Goal: Task Accomplishment & Management: Manage account settings

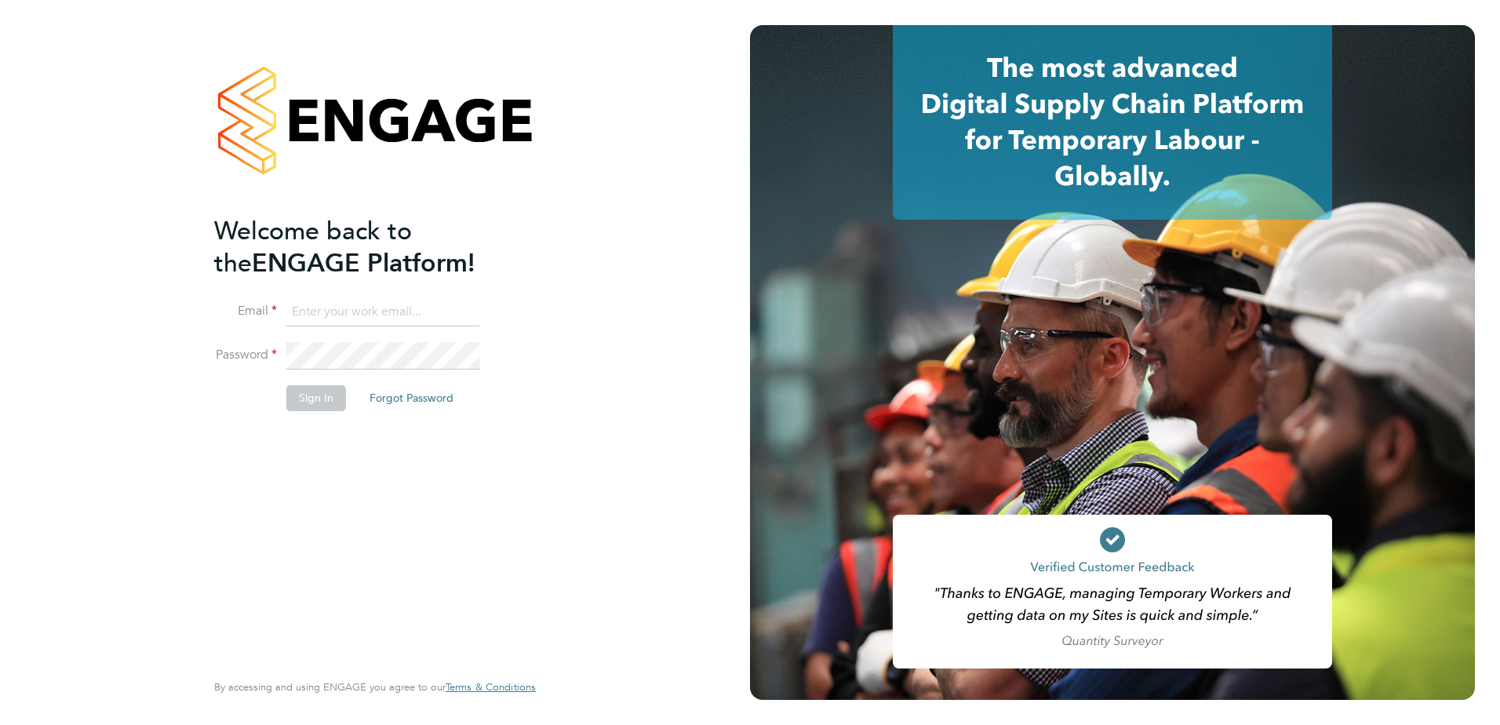
type input "[PERSON_NAME][EMAIL_ADDRESS][PERSON_NAME][DOMAIN_NAME]"
click at [300, 393] on button "Sign In" at bounding box center [316, 397] width 60 height 25
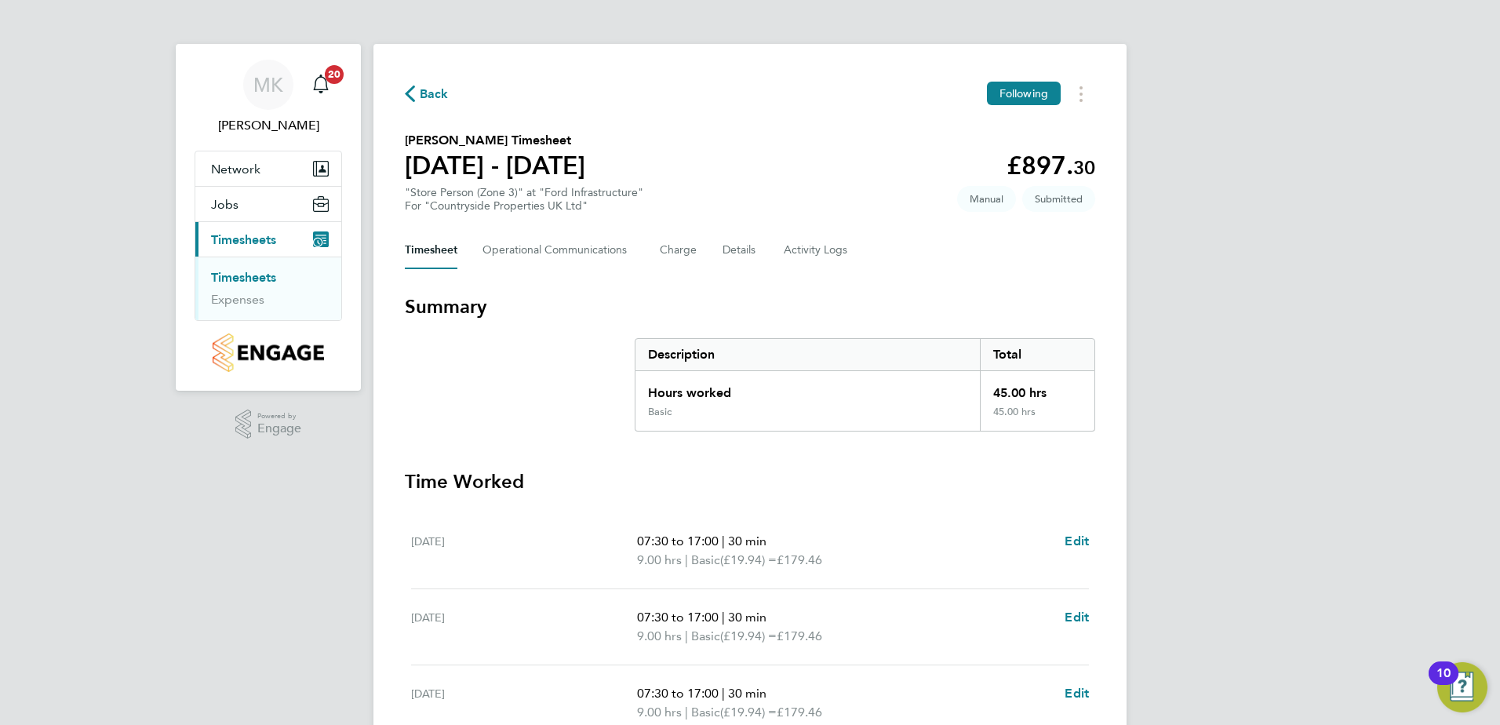
click at [1363, 413] on div "MK [PERSON_NAME] Notifications 20 Applications: Network Team Members Sites Jobs…" at bounding box center [750, 573] width 1500 height 1146
drag, startPoint x: 1371, startPoint y: 402, endPoint x: 1372, endPoint y: 413, distance: 11.8
click at [1372, 413] on div "MK [PERSON_NAME] Notifications 20 Applications: Network Team Members Sites Jobs…" at bounding box center [750, 573] width 1500 height 1146
drag, startPoint x: 1372, startPoint y: 413, endPoint x: 1340, endPoint y: 148, distance: 267.1
click at [1340, 148] on div "MK [PERSON_NAME] Notifications 20 Applications: Network Team Members Sites Jobs…" at bounding box center [750, 573] width 1500 height 1146
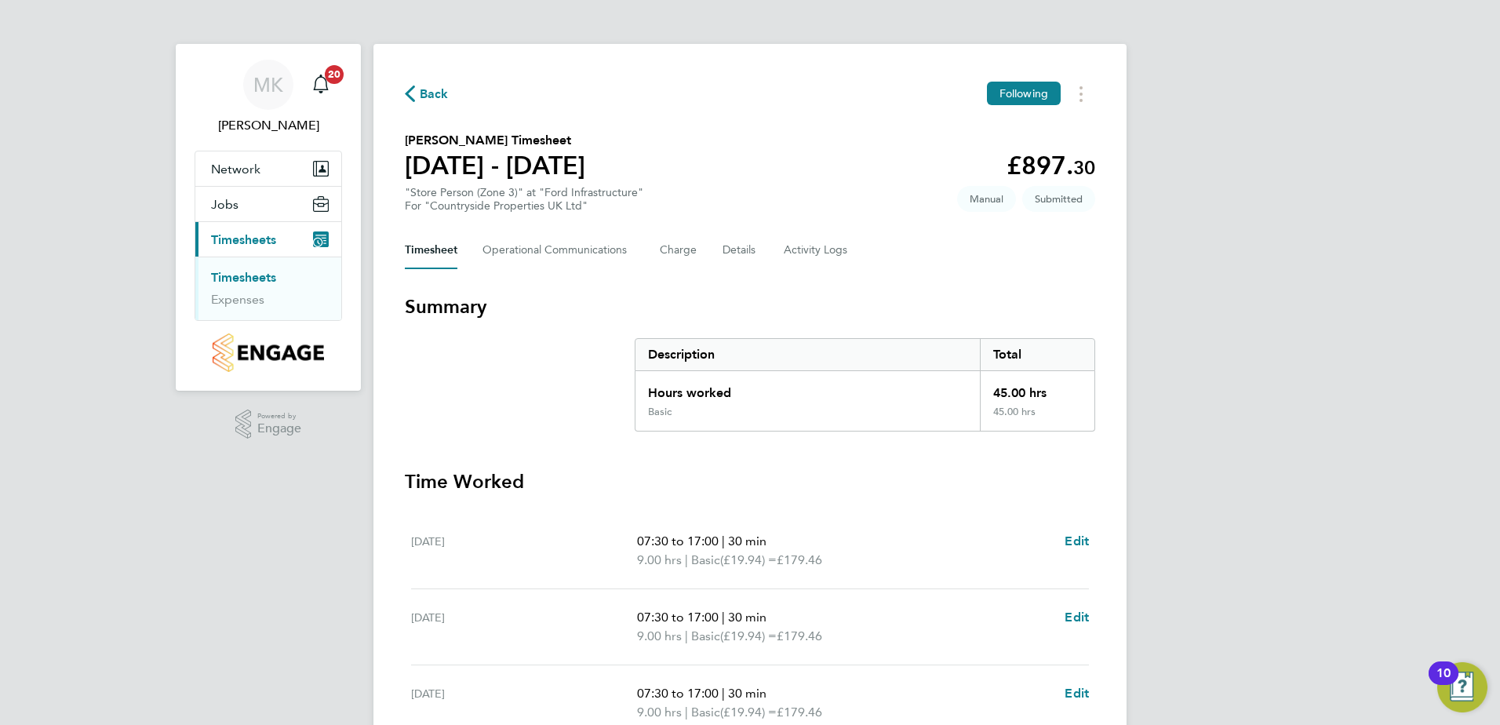
click at [1340, 148] on div "MK [PERSON_NAME] Notifications 20 Applications: Network Team Members Sites Jobs…" at bounding box center [750, 573] width 1500 height 1146
click at [1340, 149] on div "MK [PERSON_NAME] Notifications 20 Applications: Network Team Members Sites Jobs…" at bounding box center [750, 573] width 1500 height 1146
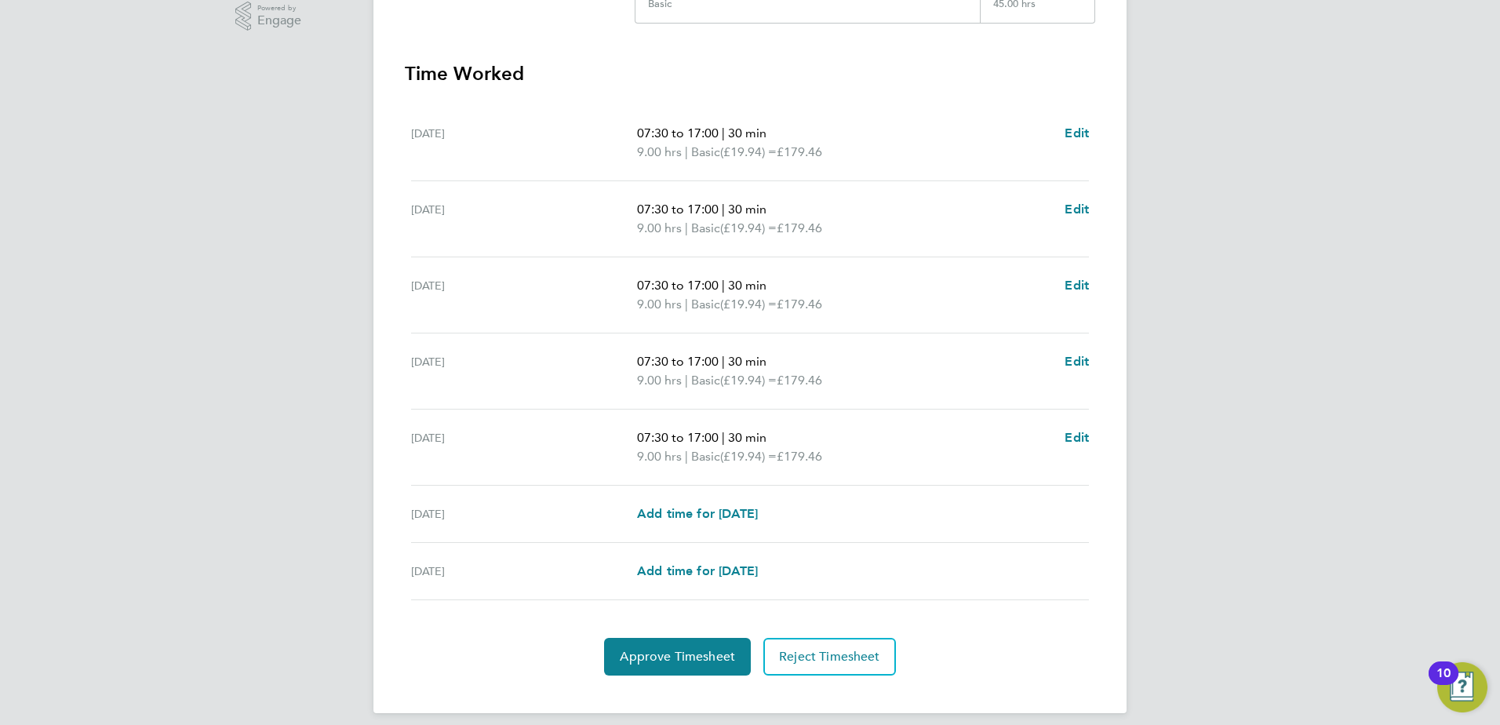
scroll to position [421, 0]
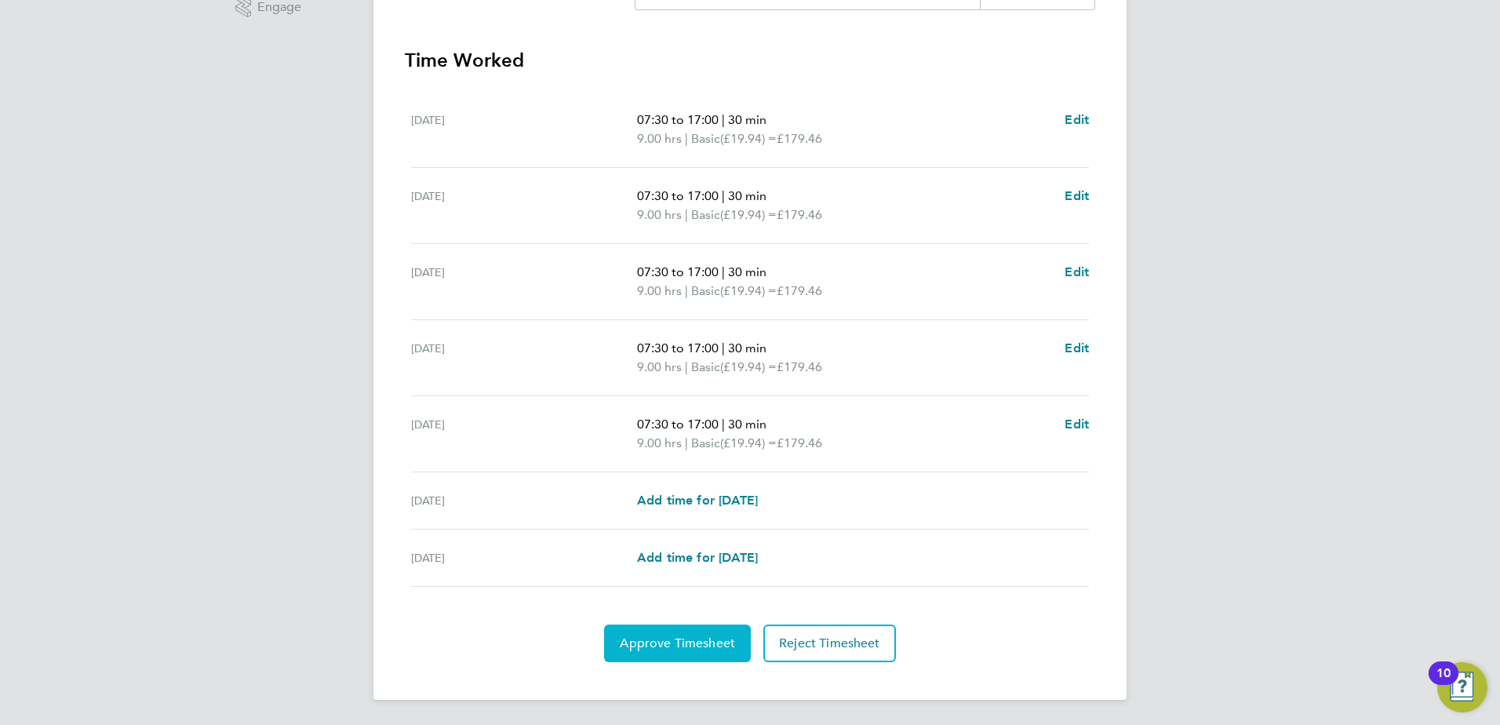
click at [677, 637] on span "Approve Timesheet" at bounding box center [677, 643] width 115 height 16
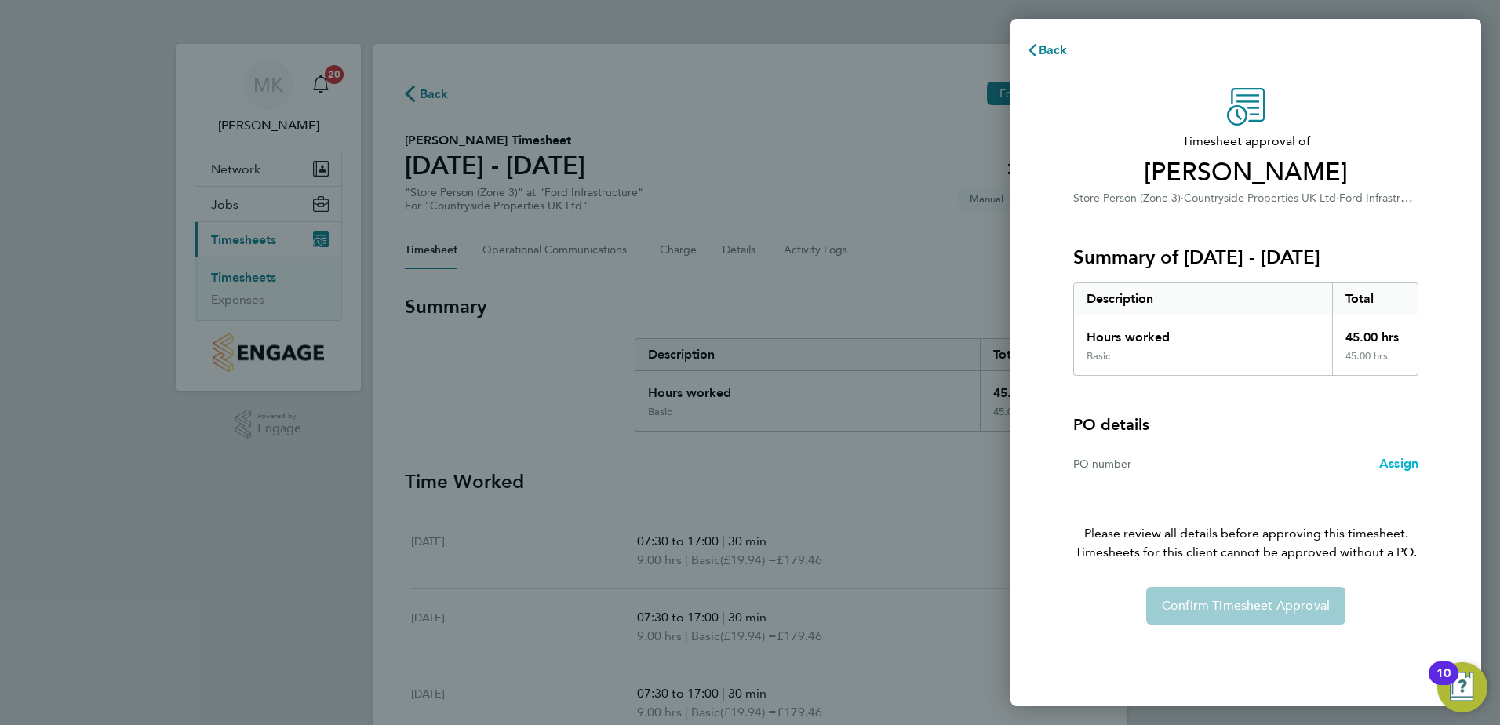
click at [1388, 468] on span "Assign" at bounding box center [1398, 463] width 39 height 15
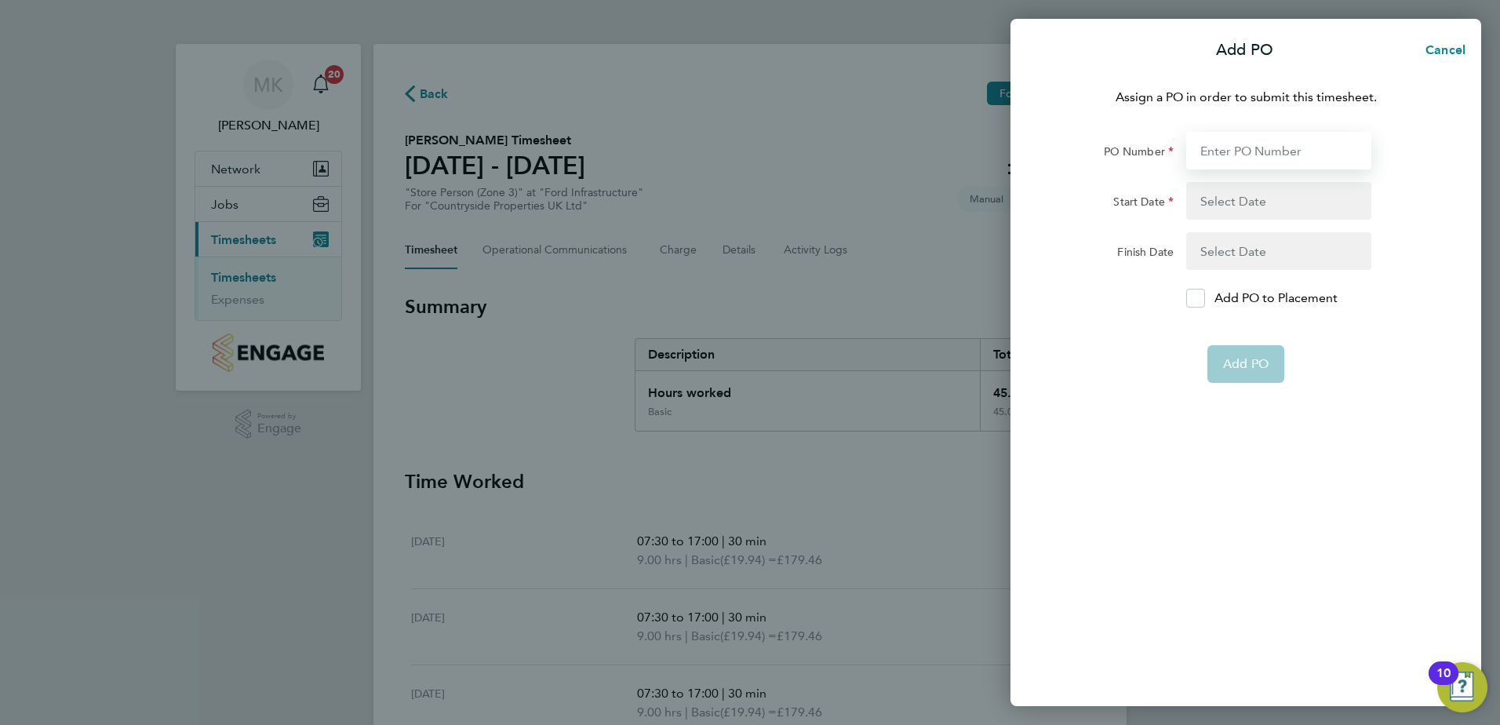
click at [1279, 149] on input "PO Number" at bounding box center [1278, 151] width 185 height 38
type input "M-Ford/00015"
click at [1247, 195] on button "button" at bounding box center [1278, 201] width 185 height 38
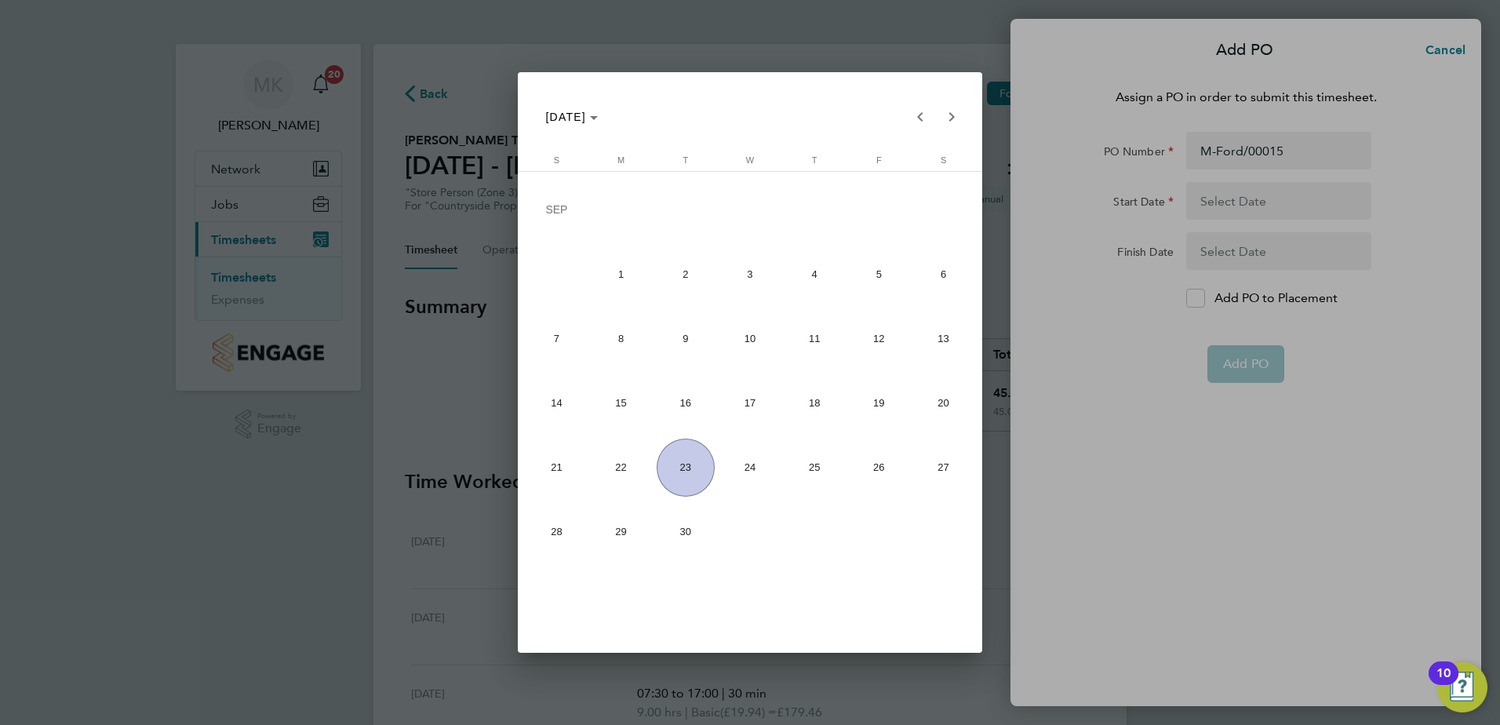
click at [617, 402] on span "15" at bounding box center [621, 403] width 58 height 58
type input "[DATE]"
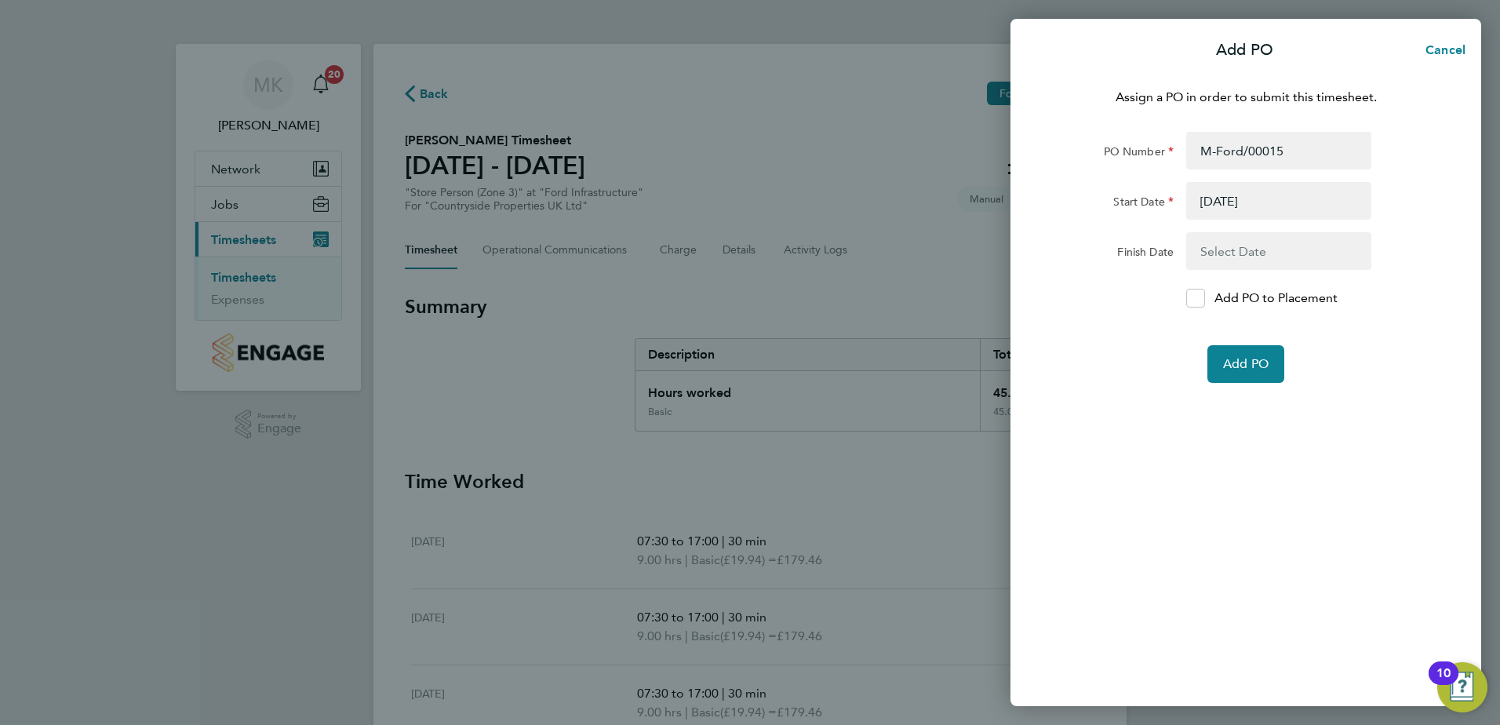
click at [1261, 246] on button "button" at bounding box center [1278, 251] width 185 height 38
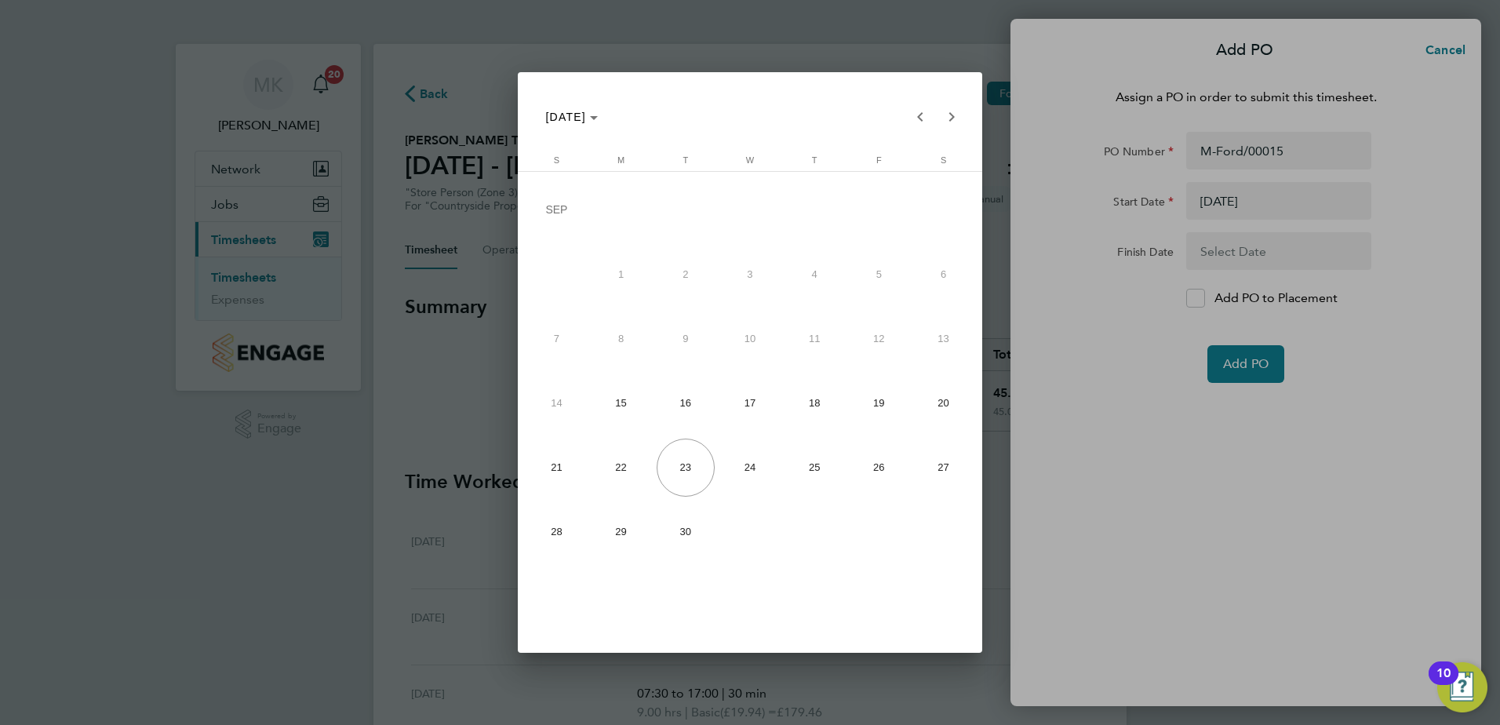
click at [560, 484] on span "21" at bounding box center [556, 467] width 58 height 58
type input "[DATE]"
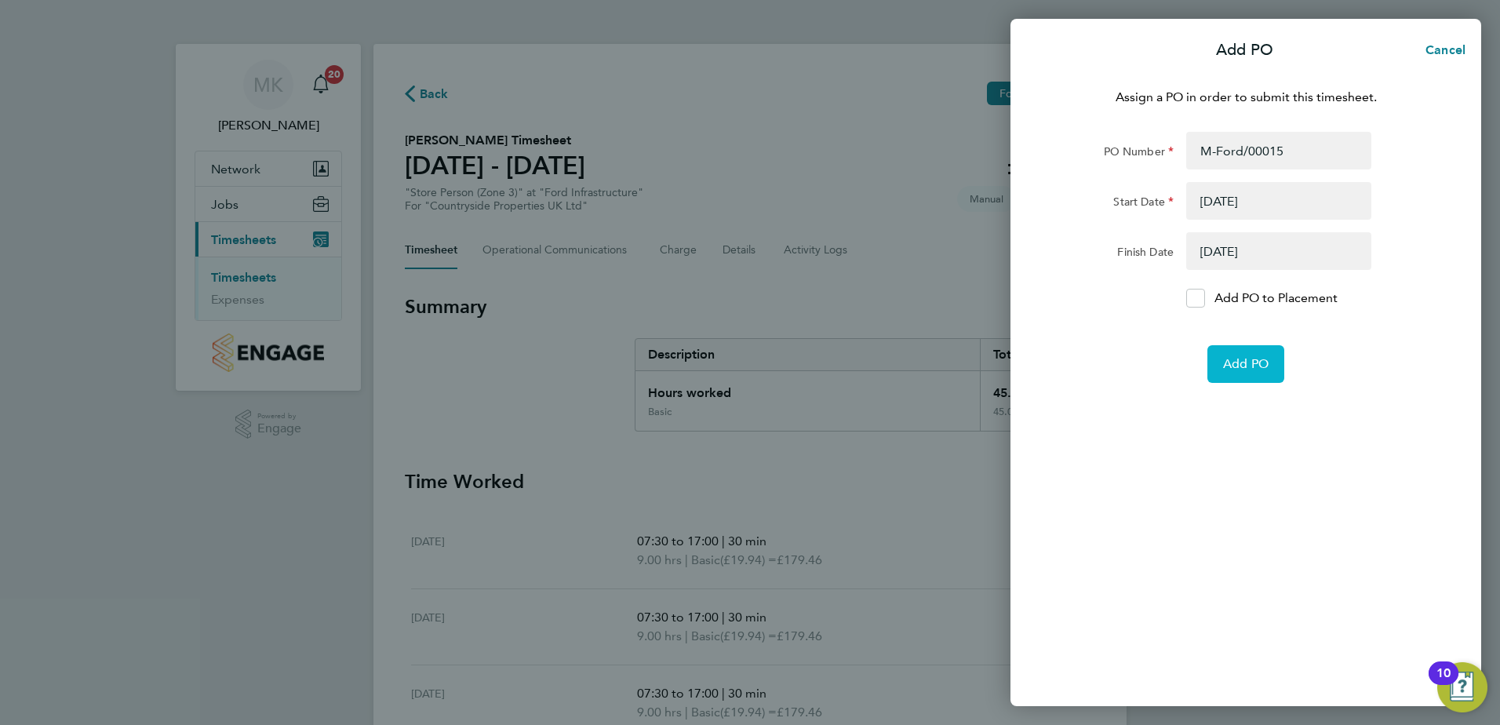
click at [1254, 359] on span "Add PO" at bounding box center [1245, 364] width 45 height 16
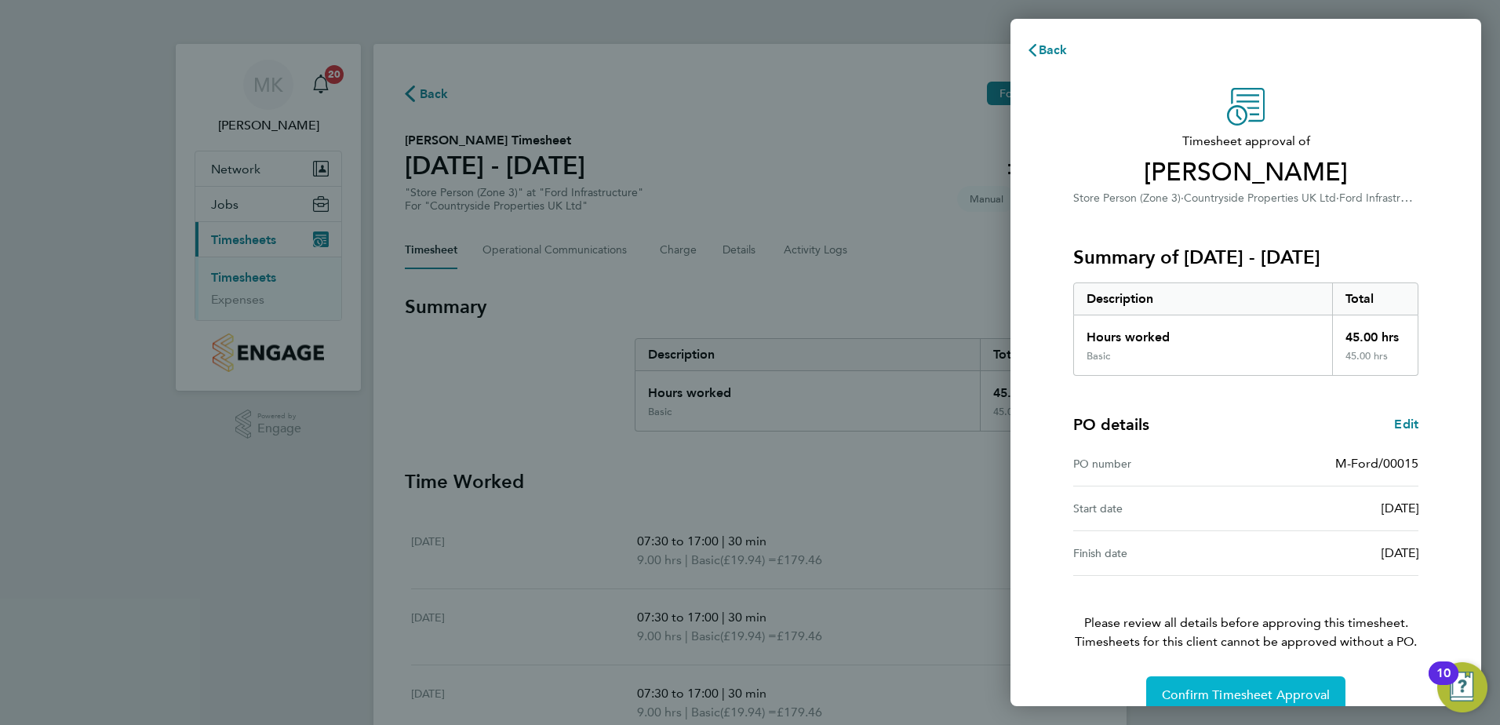
click at [1191, 687] on span "Confirm Timesheet Approval" at bounding box center [1246, 695] width 168 height 16
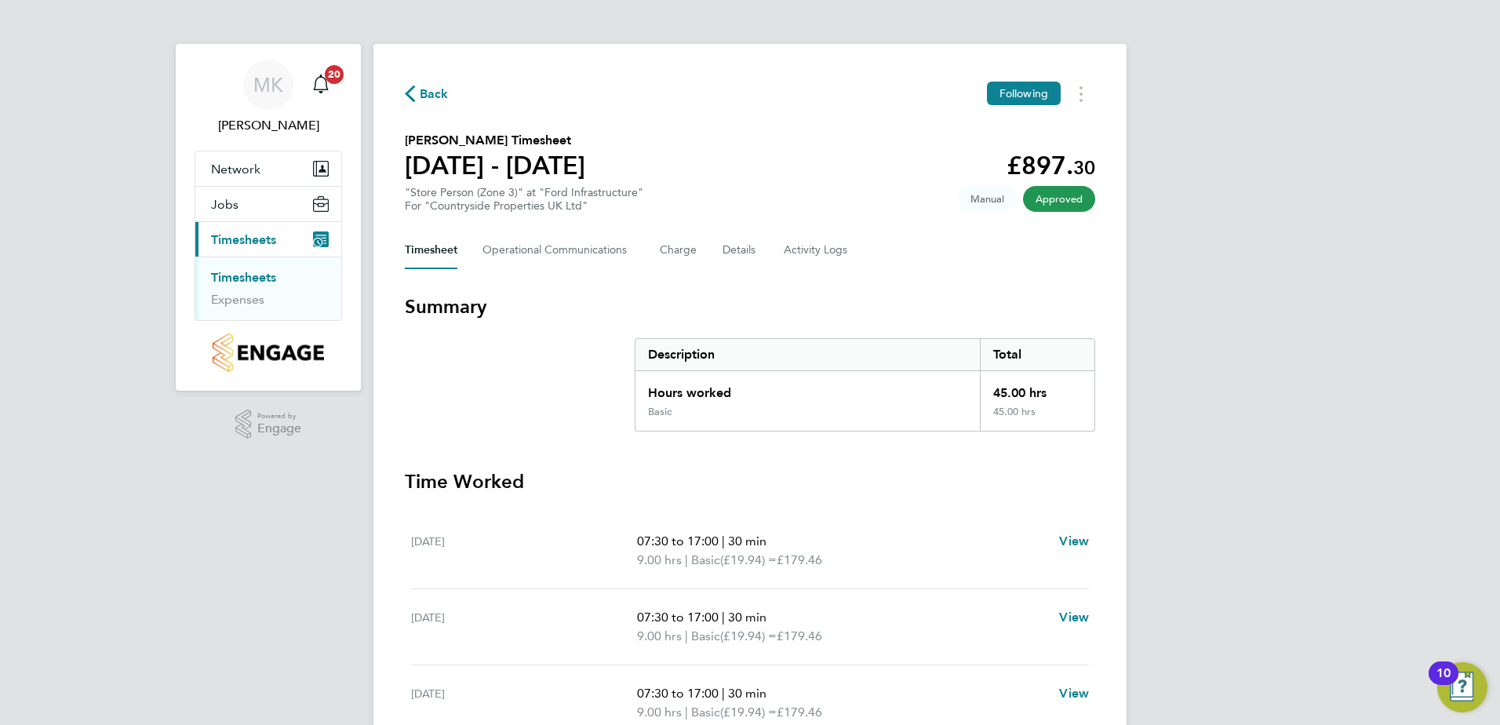
click at [231, 281] on link "Timesheets" at bounding box center [243, 277] width 65 height 15
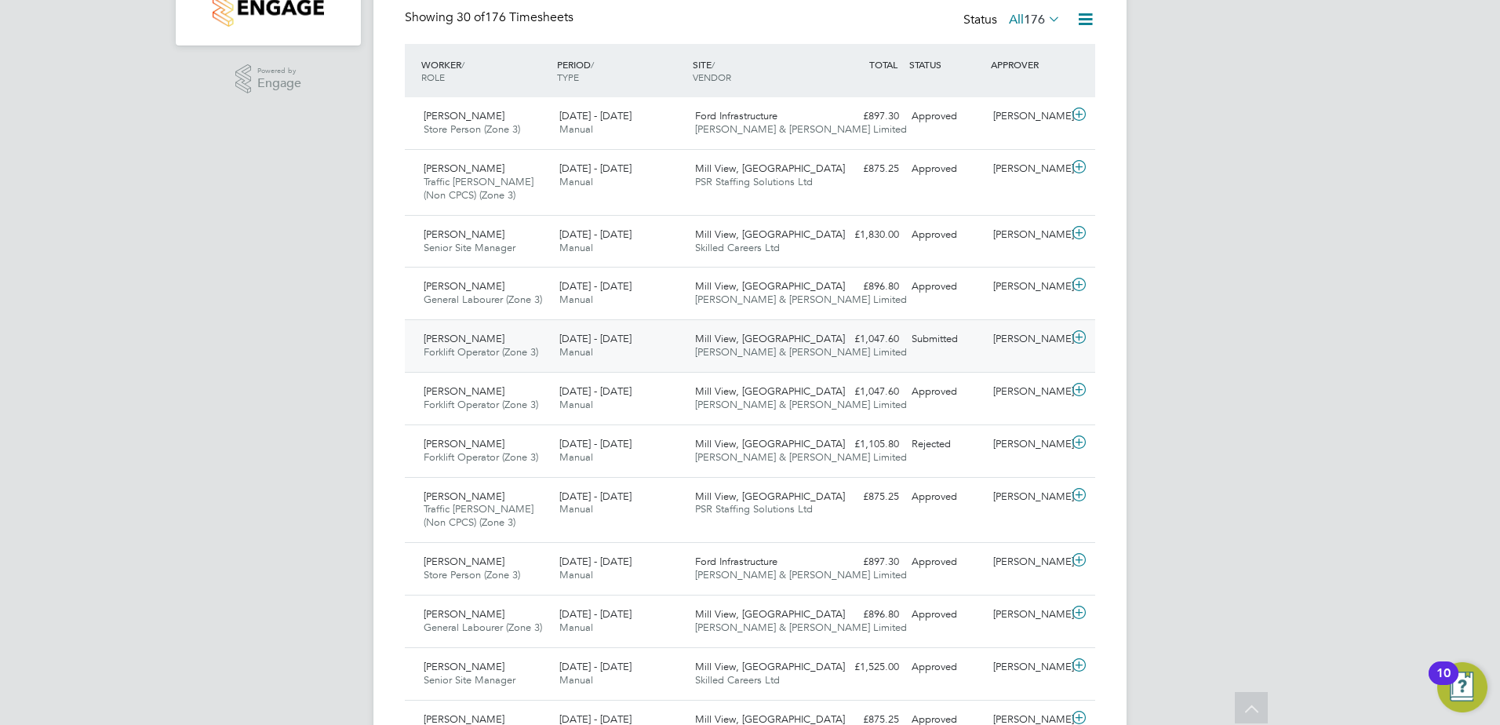
click at [992, 344] on div "[PERSON_NAME]" at bounding box center [1028, 339] width 82 height 26
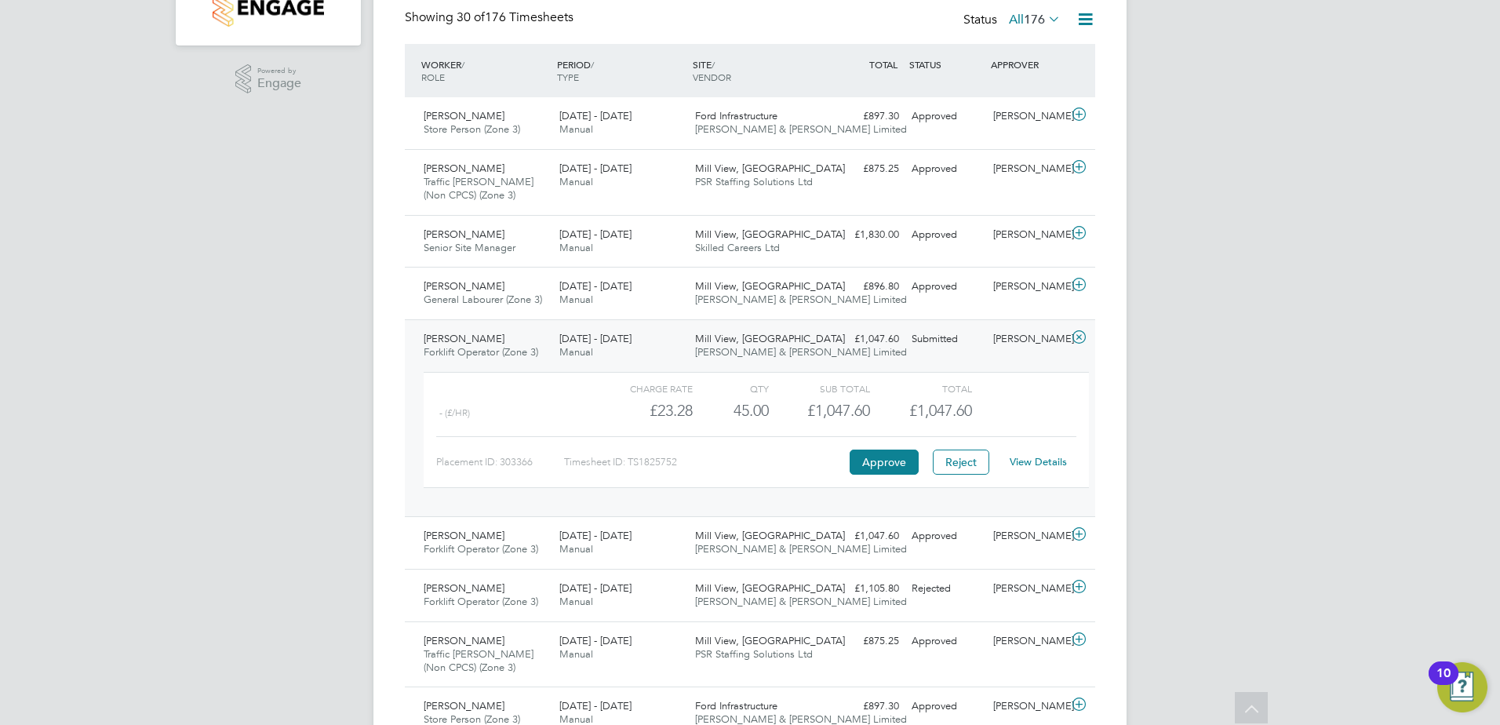
click at [1035, 464] on link "View Details" at bounding box center [1038, 461] width 57 height 13
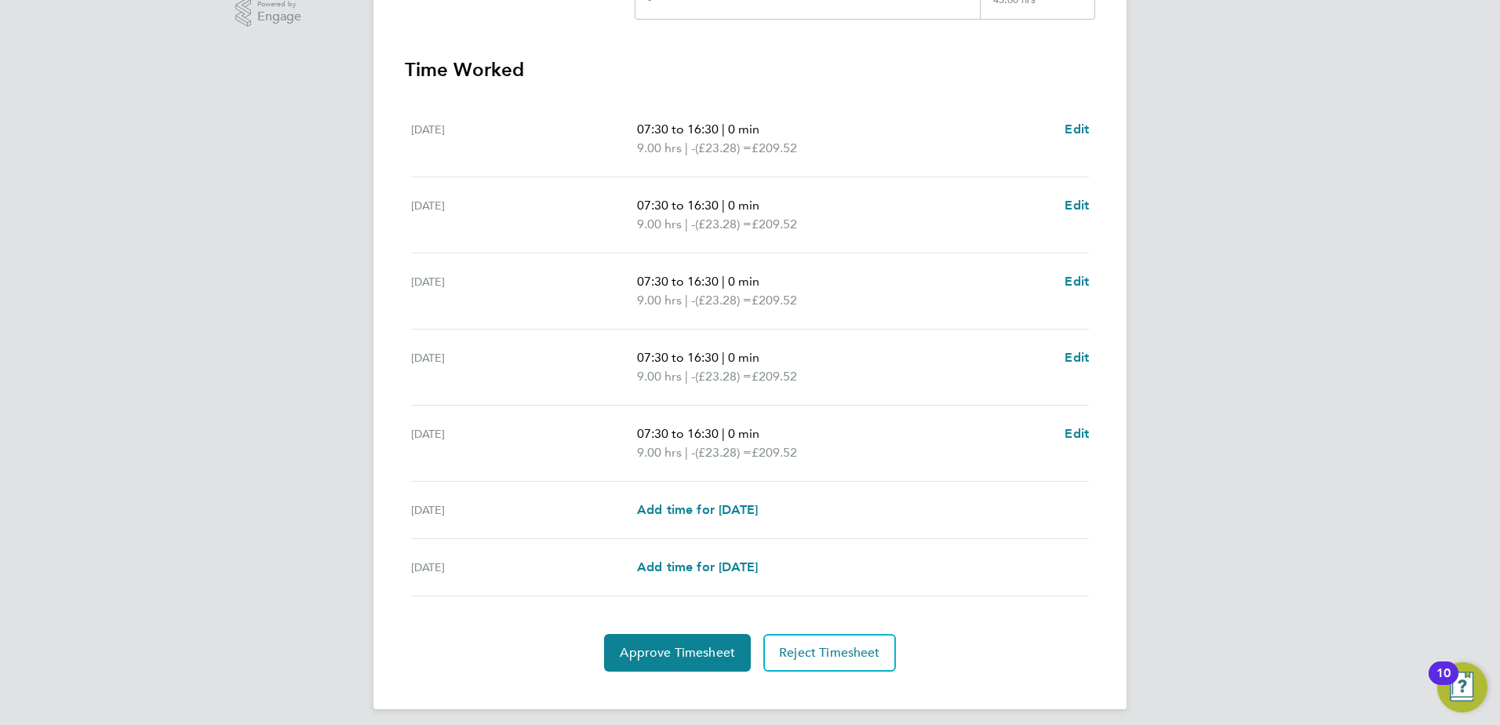
scroll to position [421, 0]
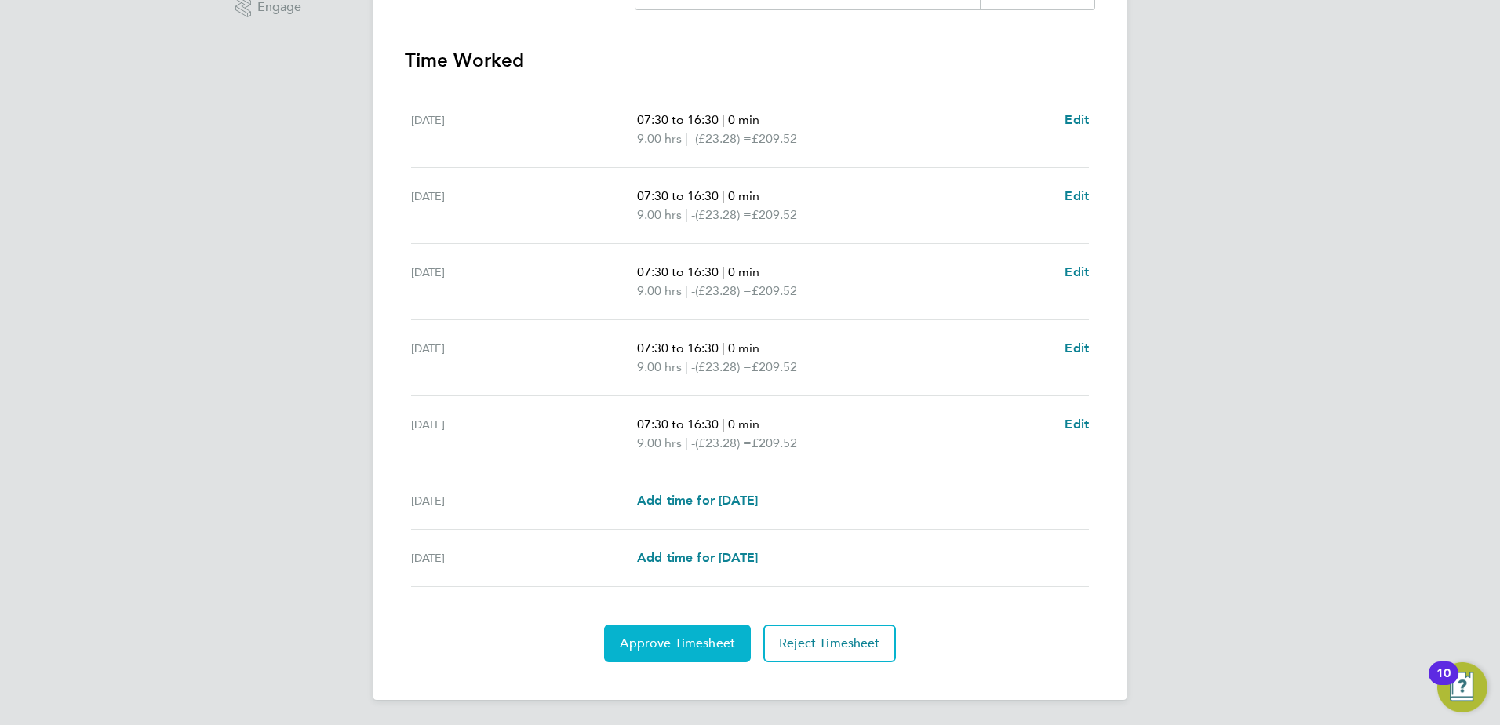
click at [661, 643] on span "Approve Timesheet" at bounding box center [677, 643] width 115 height 16
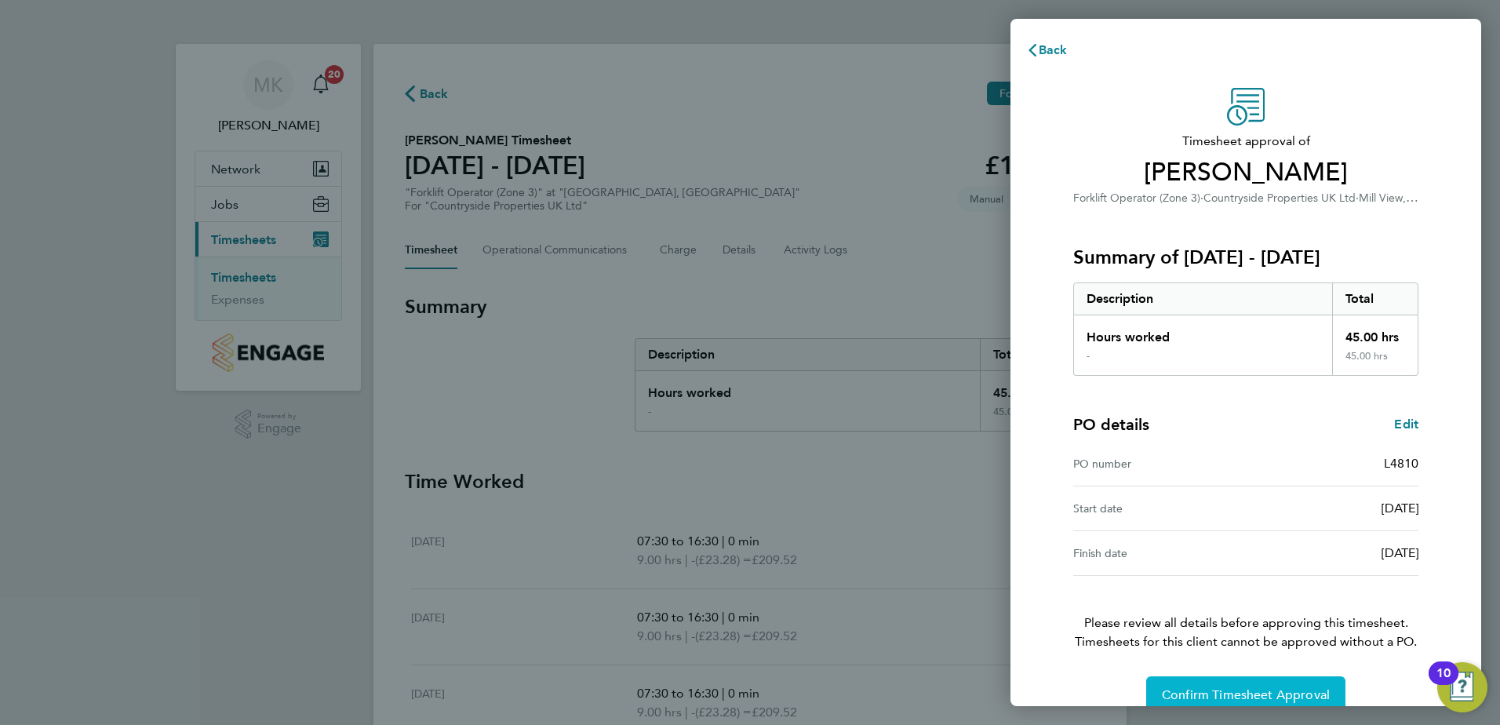
click at [1225, 686] on button "Confirm Timesheet Approval" at bounding box center [1245, 695] width 199 height 38
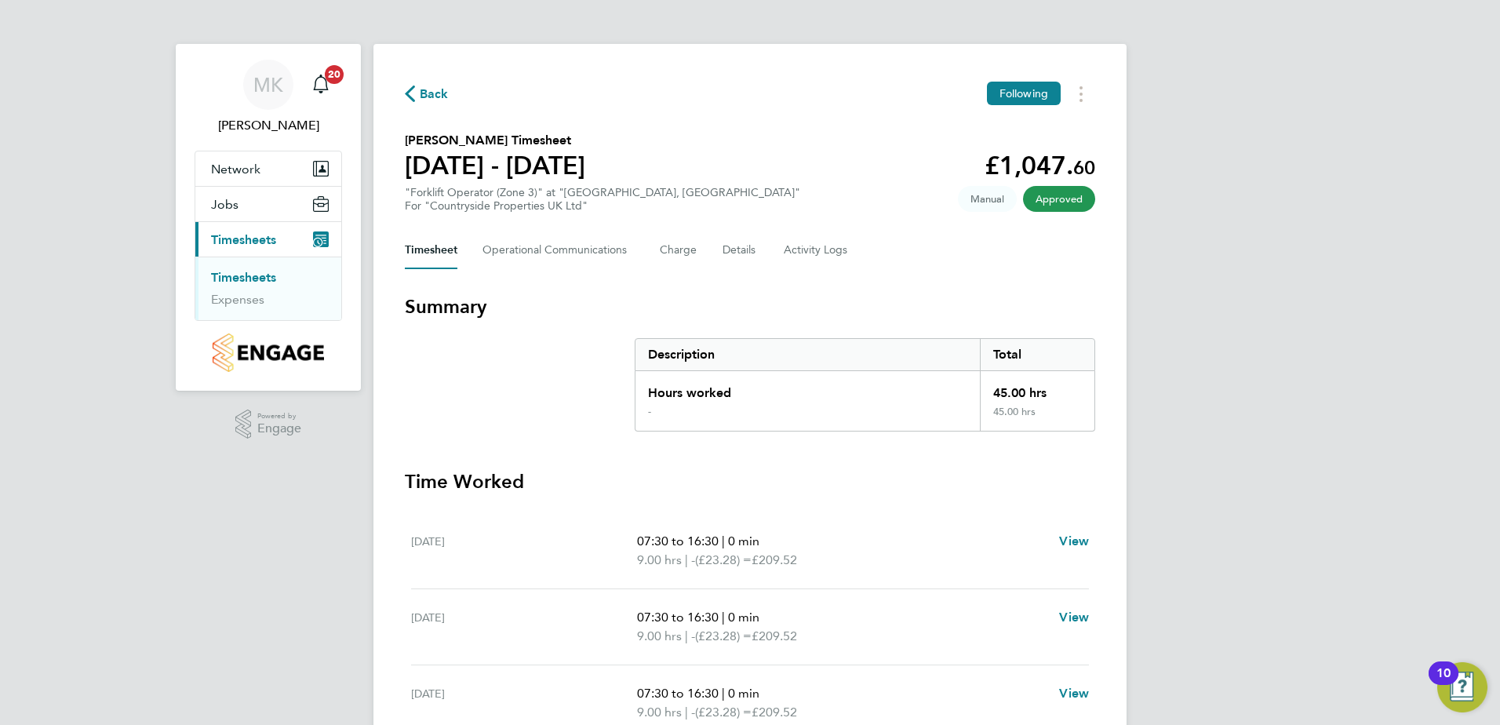
click at [239, 271] on link "Timesheets" at bounding box center [243, 277] width 65 height 15
